Goal: Information Seeking & Learning: Check status

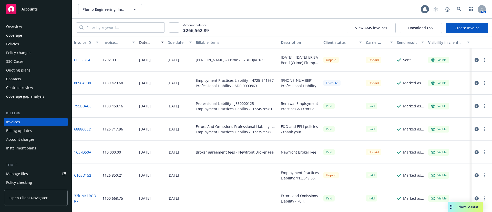
scroll to position [8, 0]
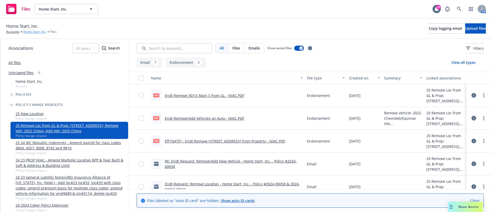
click at [32, 32] on link "Home Start, Inc." at bounding box center [34, 31] width 23 height 5
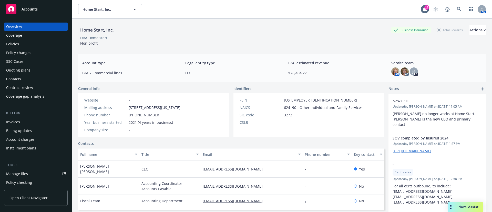
click at [38, 69] on div "Quoting plans" at bounding box center [35, 70] width 59 height 8
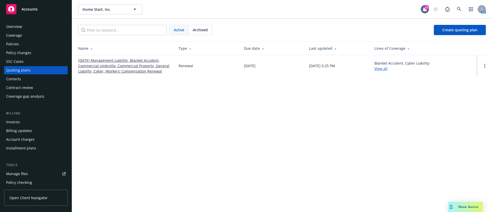
click at [108, 60] on link "11/01/25 Management Liability, Blanket Accident, Commercial Umbrella, Commercia…" at bounding box center [124, 66] width 92 height 16
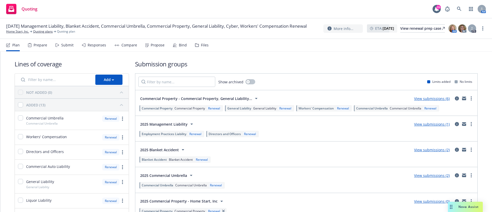
click at [434, 149] on link "View submissions (2)" at bounding box center [432, 149] width 36 height 5
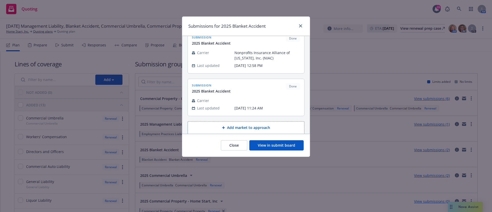
scroll to position [16, 0]
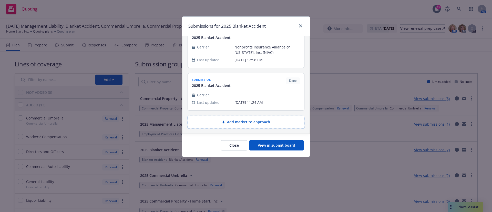
click at [275, 149] on button "View in submit board" at bounding box center [276, 145] width 54 height 10
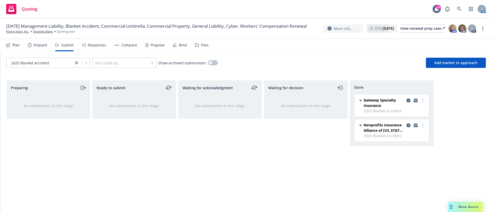
click at [13, 50] on div "Plan" at bounding box center [13, 45] width 14 height 12
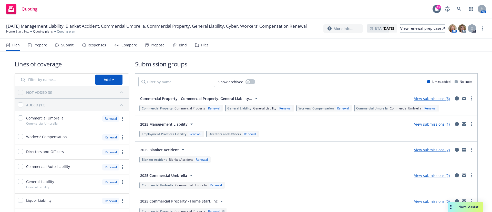
click at [432, 152] on link "View submissions (2)" at bounding box center [432, 149] width 36 height 5
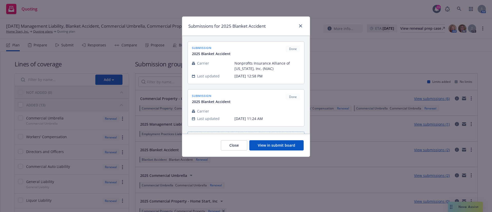
click at [256, 145] on button "View in submit board" at bounding box center [276, 145] width 54 height 10
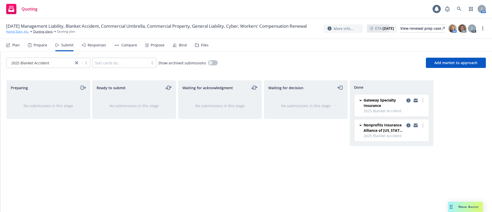
click at [21, 34] on link "Home Start, Inc." at bounding box center [17, 31] width 23 height 5
